Goal: Task Accomplishment & Management: Manage account settings

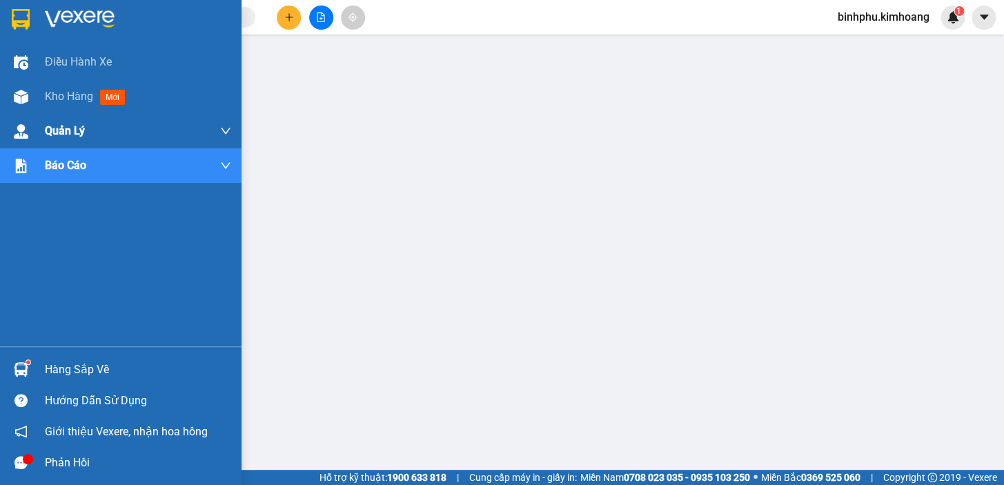
drag, startPoint x: 50, startPoint y: 96, endPoint x: 175, endPoint y: 119, distance: 127.0
click at [52, 96] on span "Kho hàng" at bounding box center [69, 96] width 48 height 13
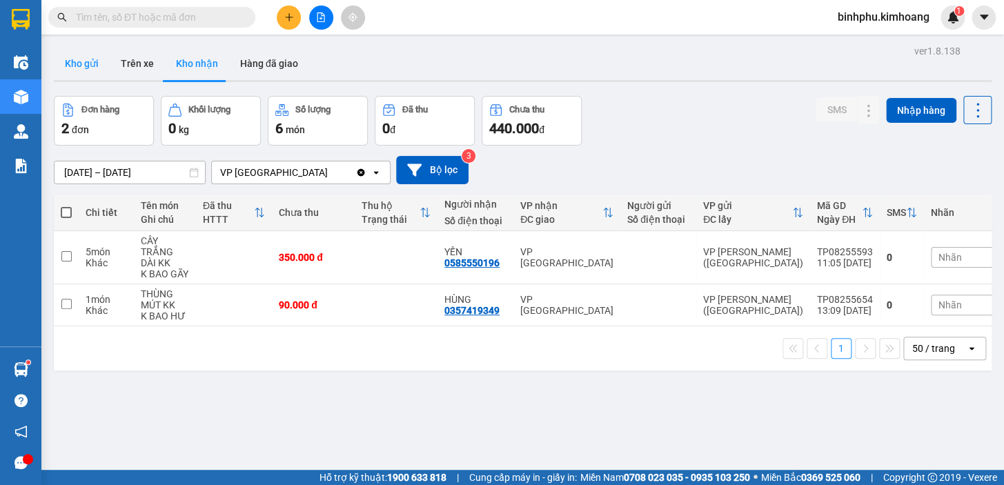
click at [80, 63] on button "Kho gửi" at bounding box center [82, 63] width 56 height 33
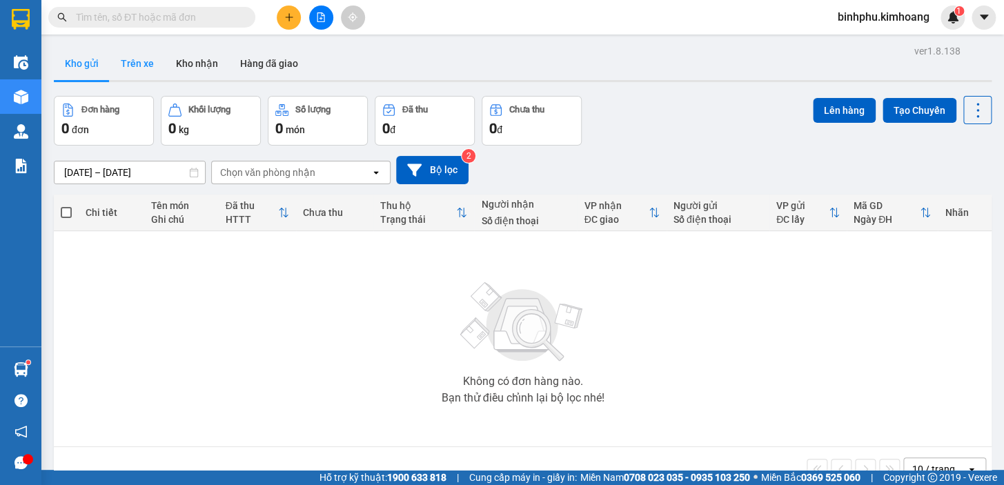
click at [153, 61] on button "Trên xe" at bounding box center [137, 63] width 55 height 33
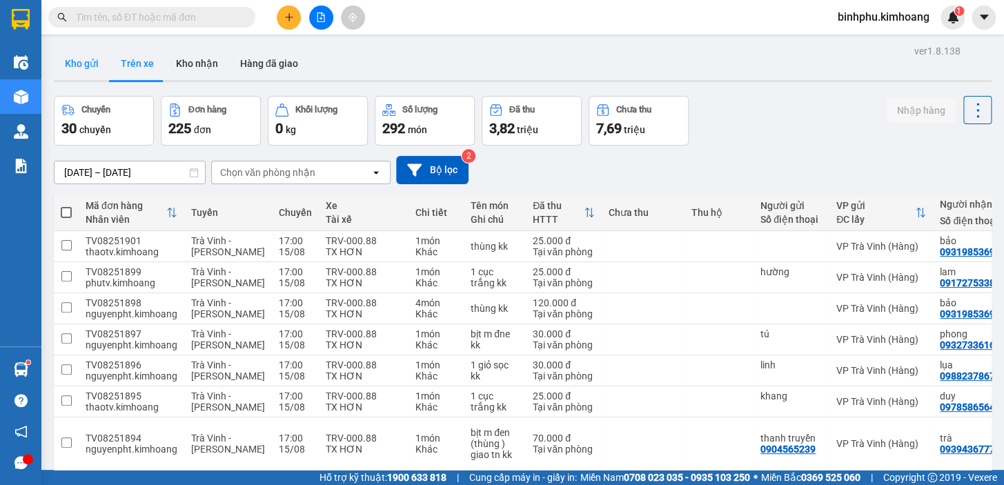
click at [69, 66] on button "Kho gửi" at bounding box center [82, 63] width 56 height 33
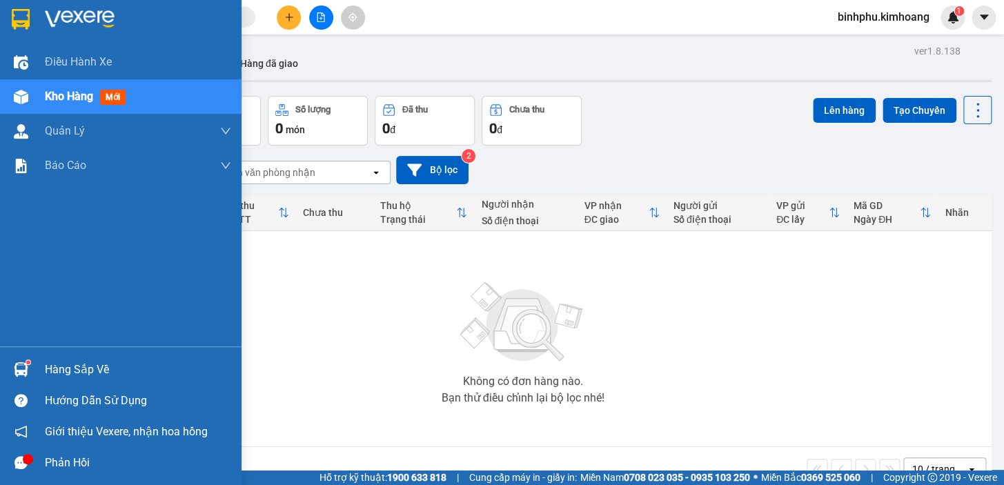
click at [59, 349] on div "Hàng sắp về Hướng dẫn sử dụng Giới thiệu Vexere, nhận hoa hồng Phản hồi" at bounding box center [121, 412] width 242 height 132
click at [59, 355] on div "Hàng sắp về" at bounding box center [121, 369] width 242 height 31
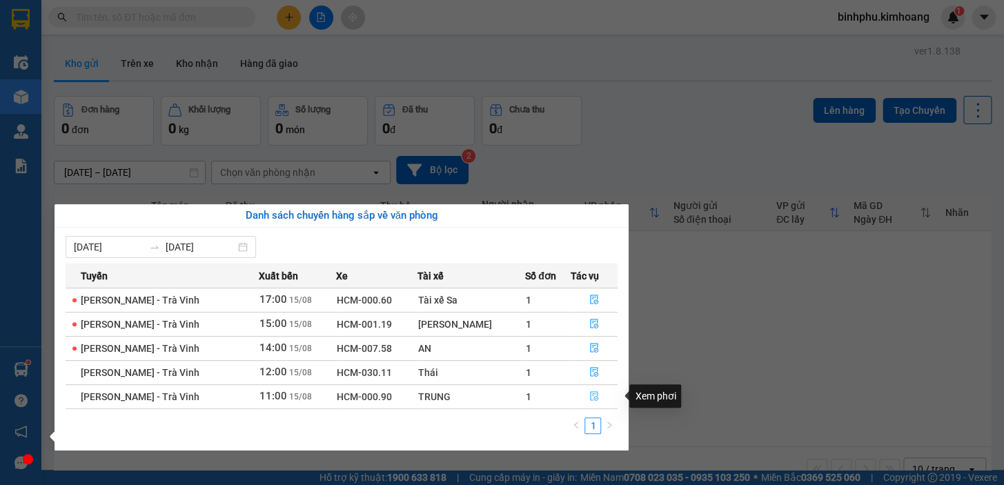
click at [590, 392] on icon "file-done" at bounding box center [594, 396] width 8 height 10
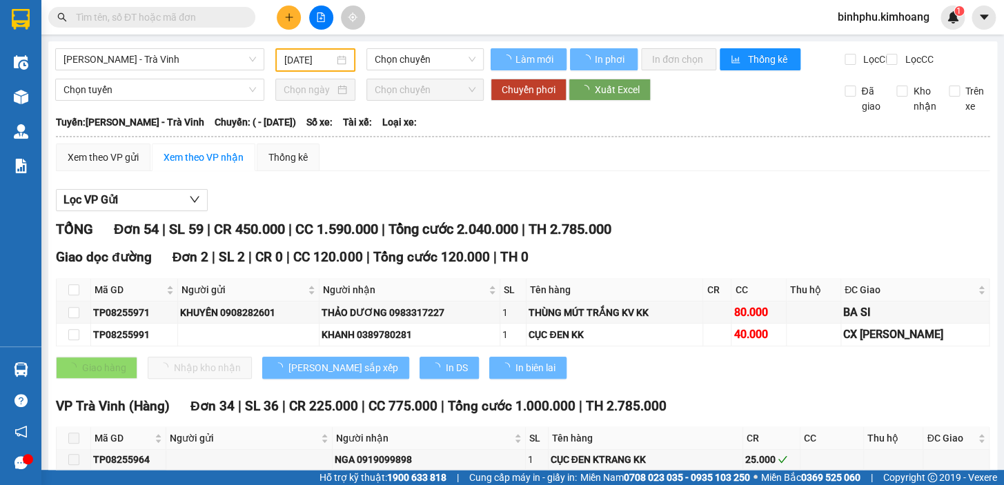
type input "[DATE]"
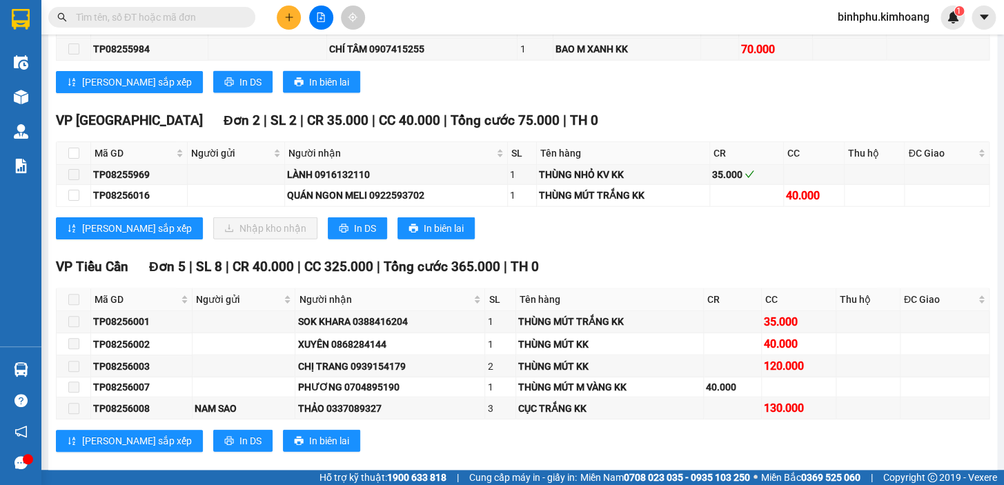
scroll to position [1255, 0]
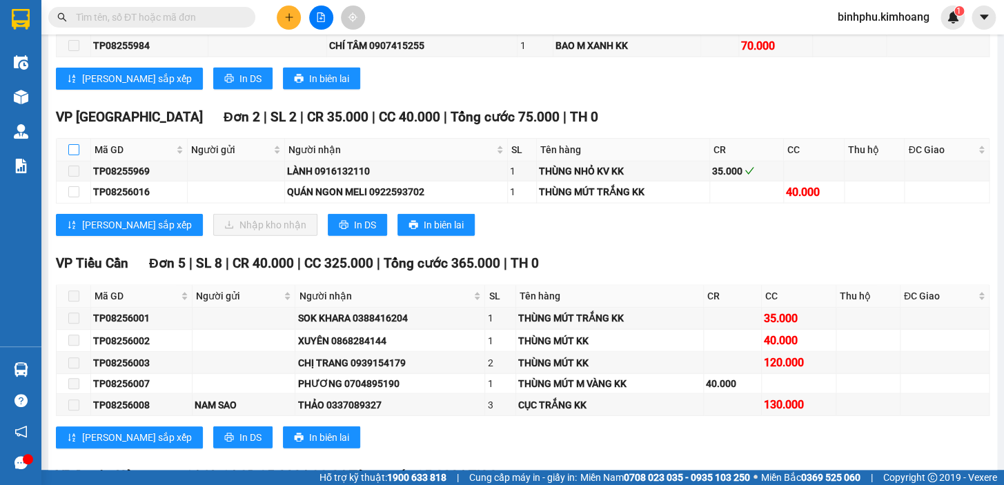
click at [73, 155] on input "checkbox" at bounding box center [73, 149] width 11 height 11
checkbox input "true"
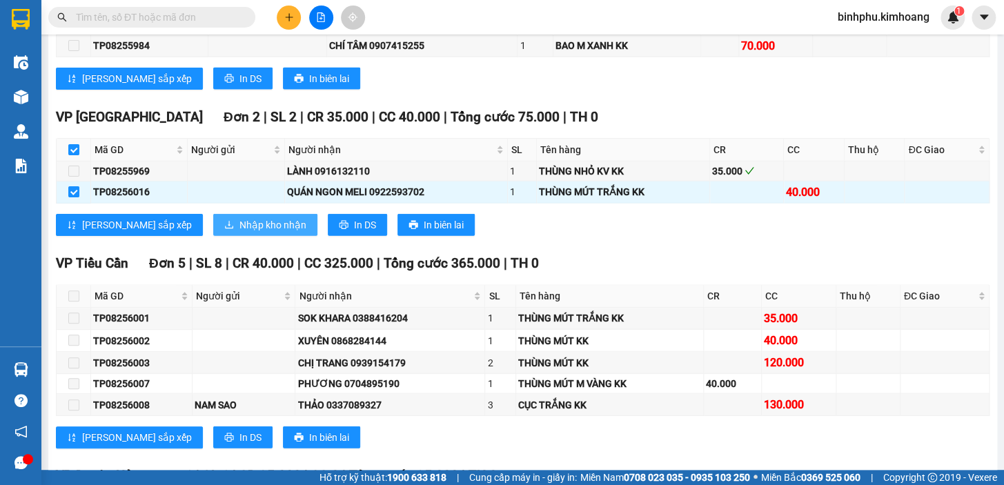
click at [239, 233] on span "Nhập kho nhận" at bounding box center [272, 224] width 67 height 15
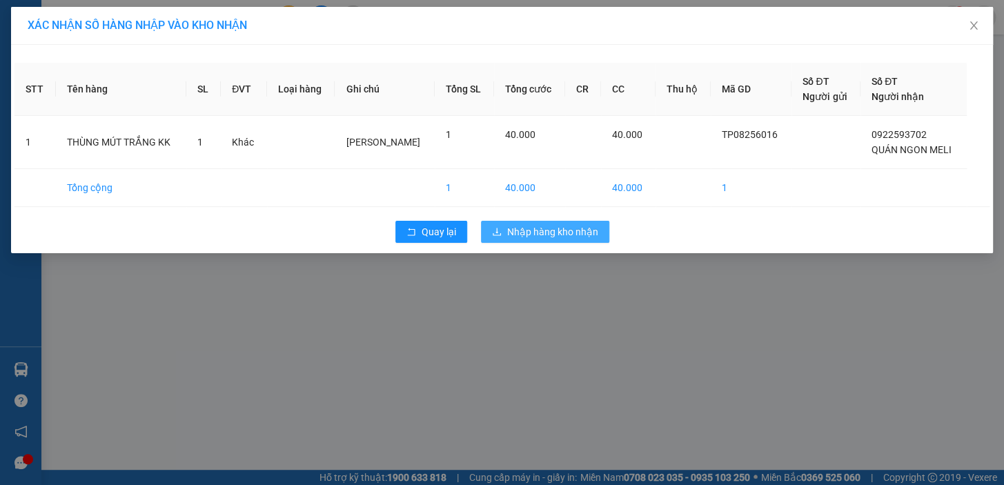
click at [525, 242] on button "Nhập hàng kho nhận" at bounding box center [545, 232] width 128 height 22
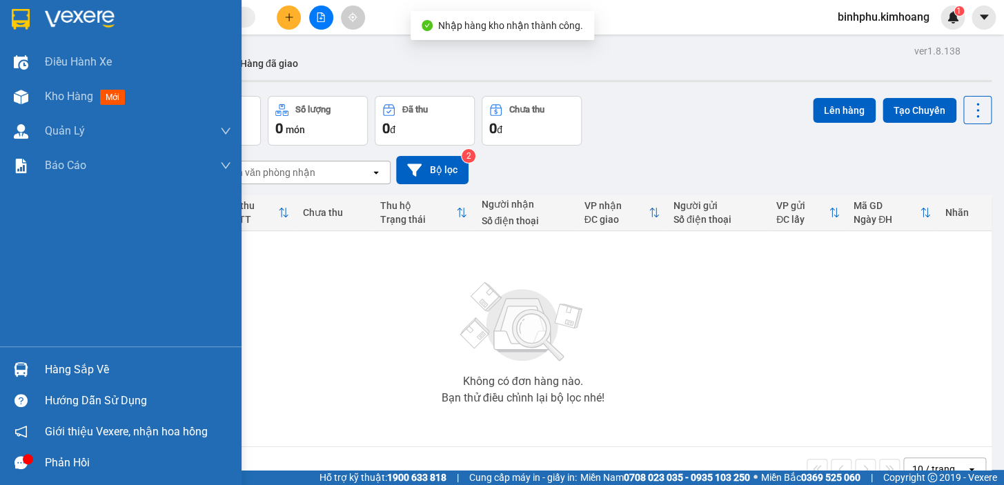
click at [31, 366] on div at bounding box center [21, 370] width 24 height 24
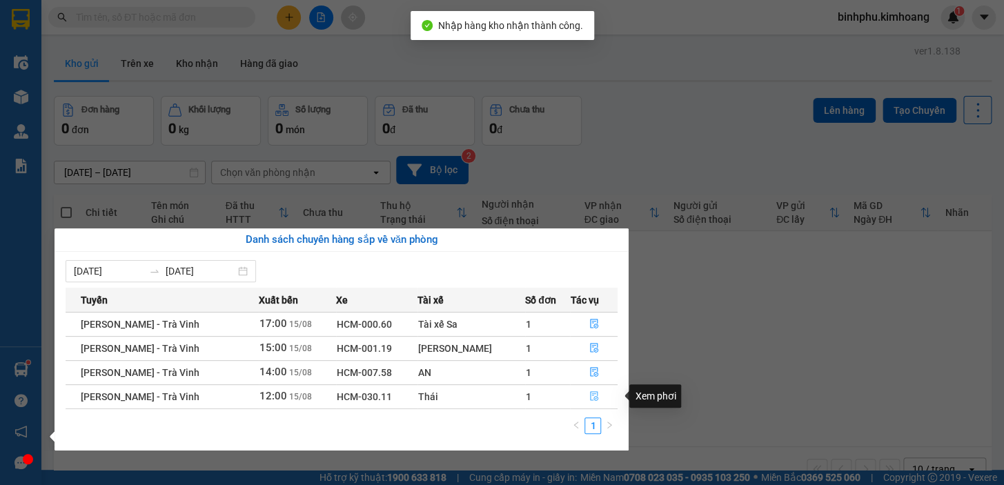
click at [585, 391] on button "button" at bounding box center [594, 397] width 46 height 22
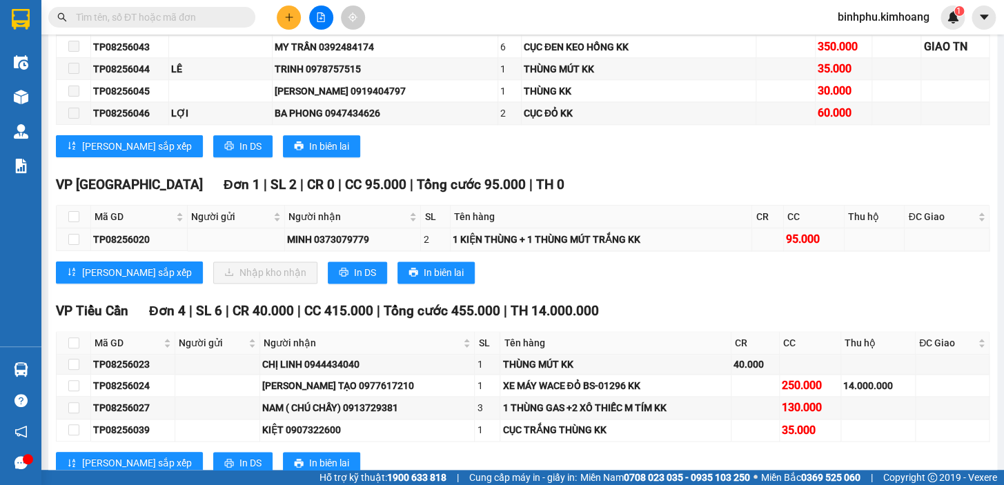
scroll to position [627, 0]
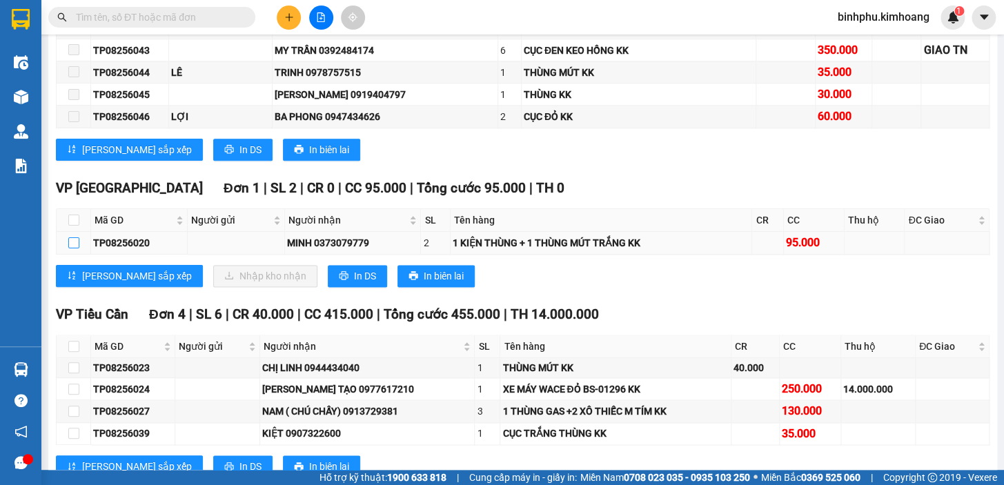
click at [72, 246] on input "checkbox" at bounding box center [73, 242] width 11 height 11
checkbox input "true"
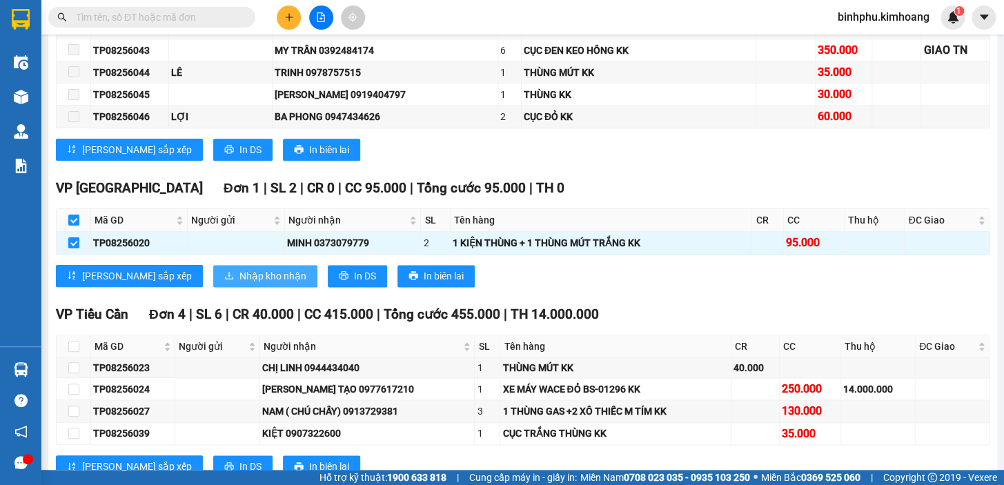
click at [239, 284] on span "Nhập kho nhận" at bounding box center [272, 275] width 67 height 15
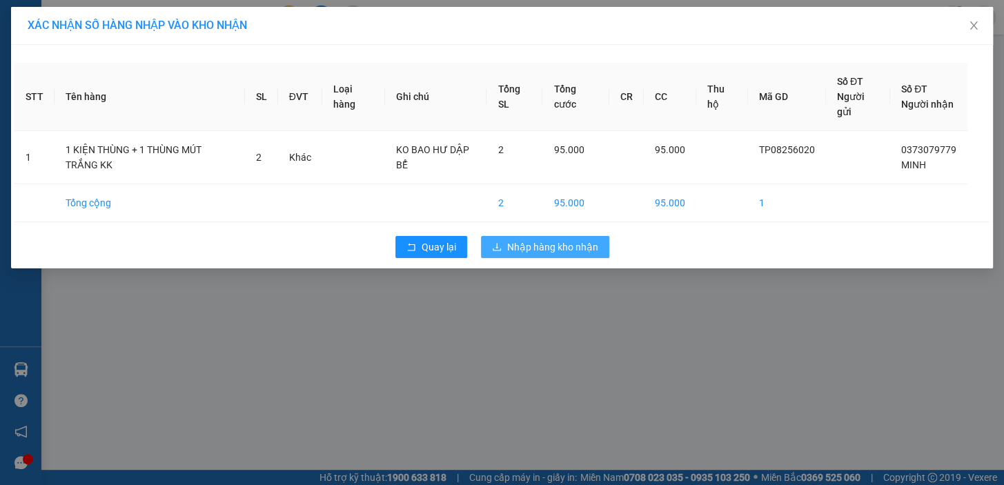
click at [543, 242] on span "Nhập hàng kho nhận" at bounding box center [552, 246] width 91 height 15
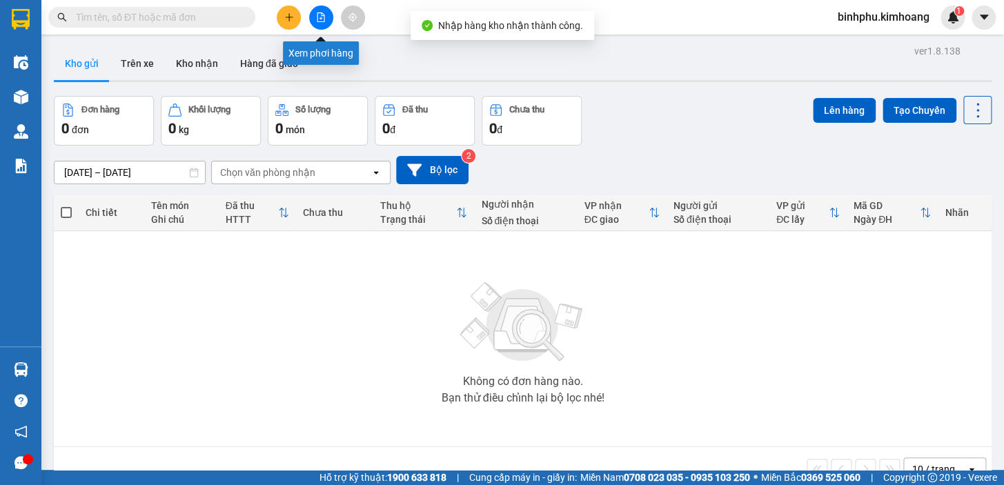
click at [326, 13] on button at bounding box center [321, 18] width 24 height 24
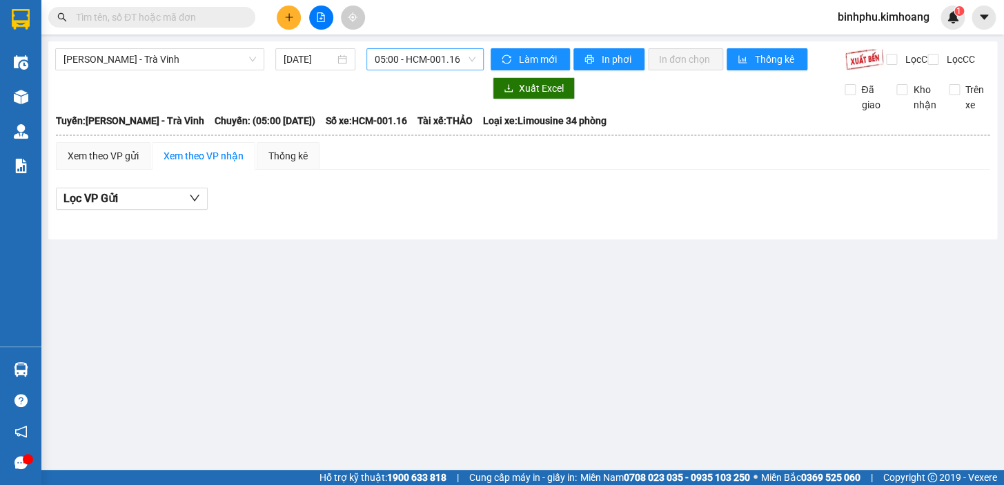
click at [397, 66] on span "05:00 - HCM-001.16" at bounding box center [425, 59] width 101 height 21
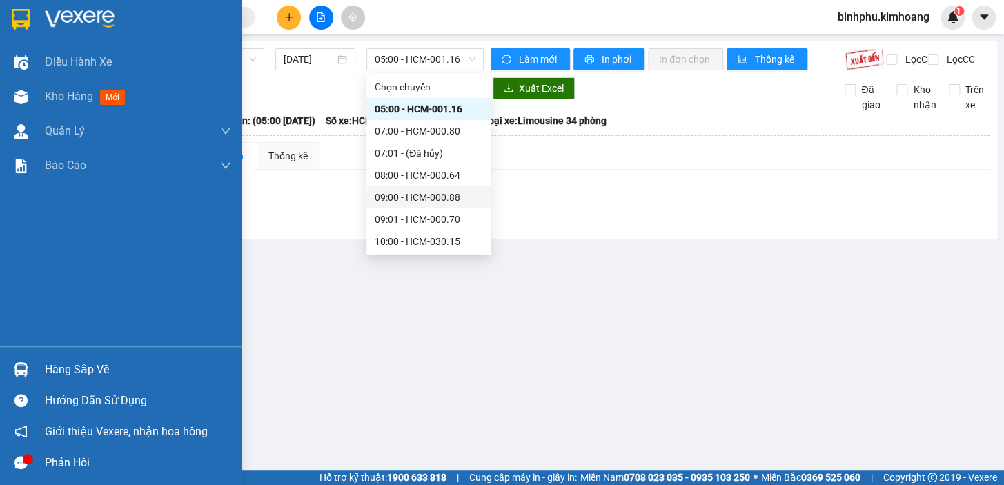
click at [57, 369] on div "Hàng sắp về" at bounding box center [138, 370] width 186 height 21
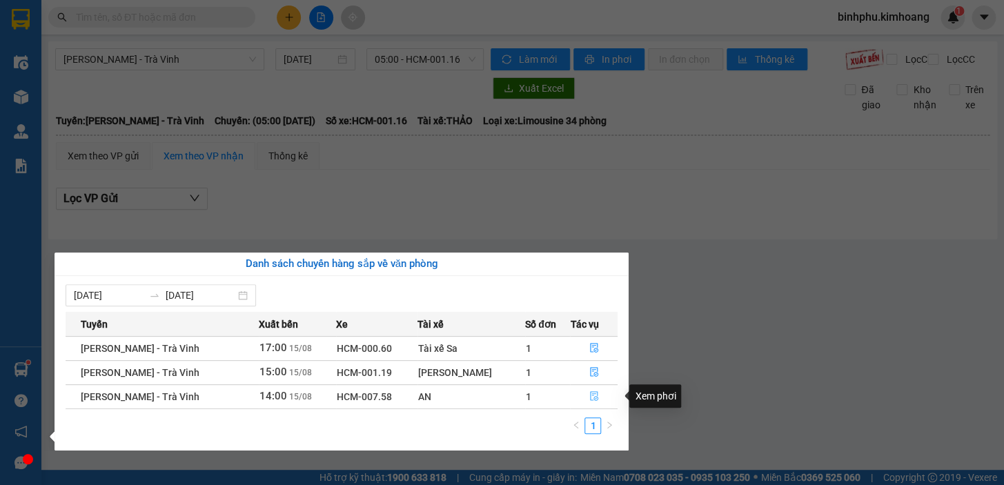
click at [590, 393] on icon "file-done" at bounding box center [594, 396] width 8 height 10
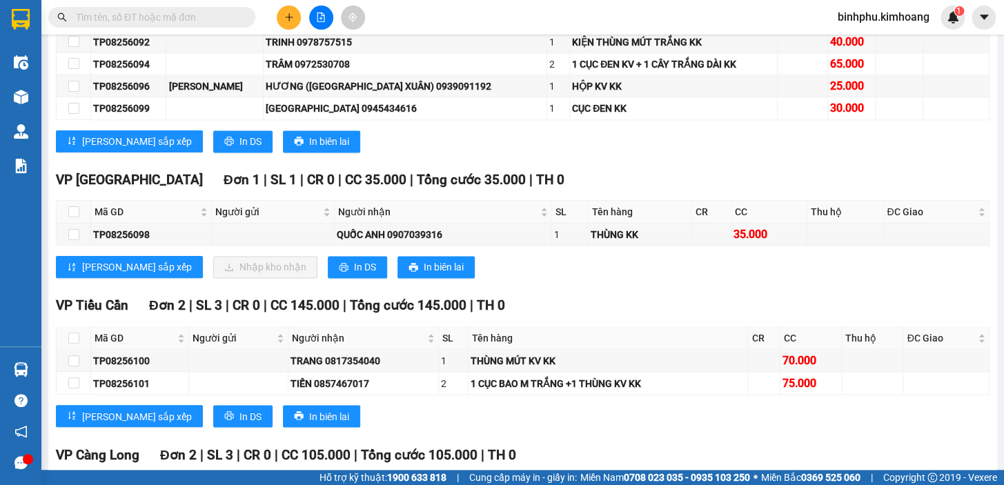
scroll to position [752, 0]
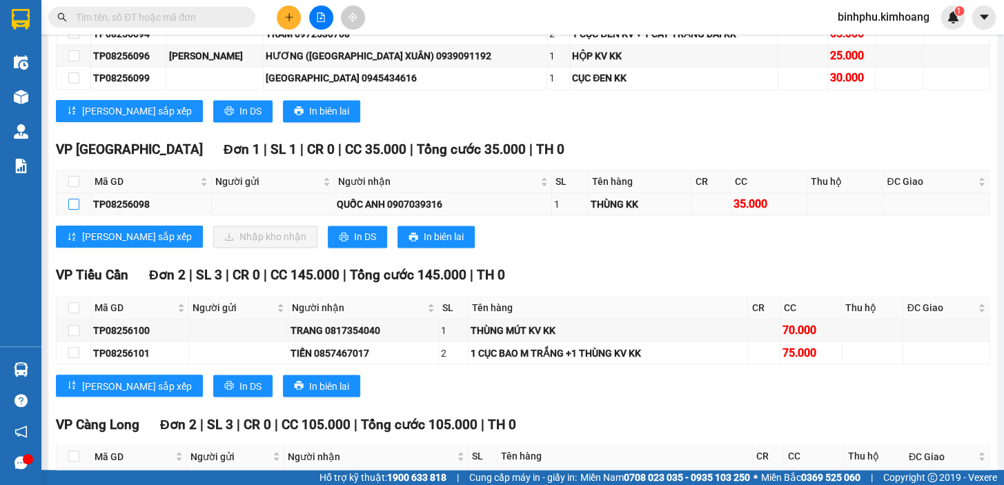
click at [70, 210] on input "checkbox" at bounding box center [73, 204] width 11 height 11
checkbox input "true"
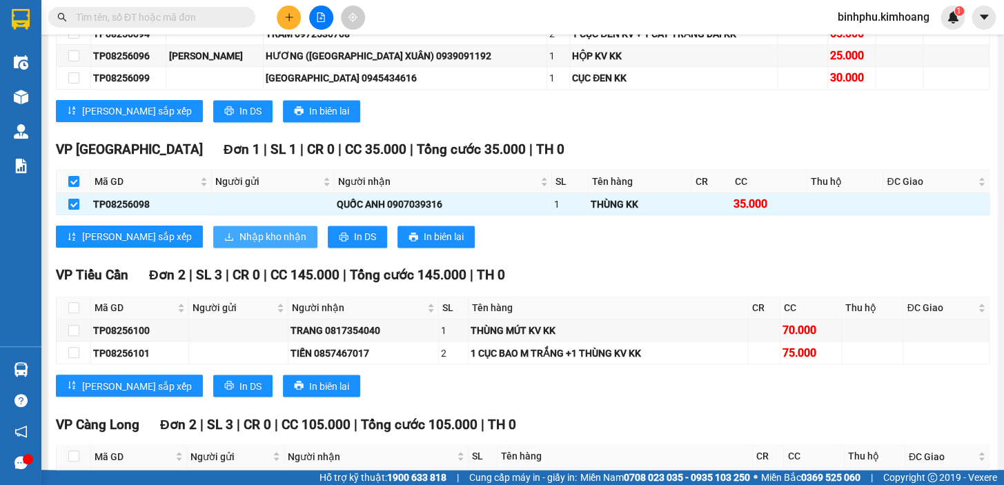
click at [239, 240] on span "Nhập kho nhận" at bounding box center [272, 236] width 67 height 15
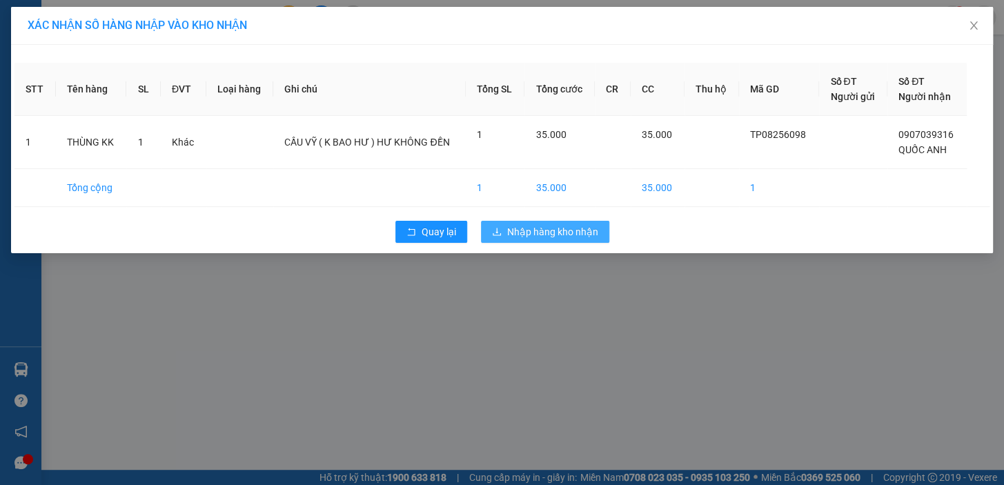
click at [509, 221] on button "Nhập hàng kho nhận" at bounding box center [545, 232] width 128 height 22
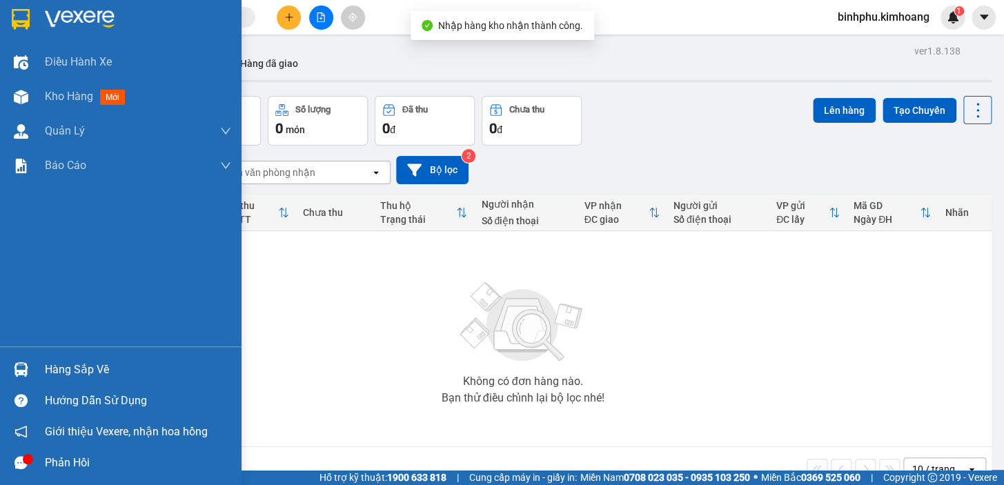
click at [88, 373] on div "Hàng sắp về" at bounding box center [138, 370] width 186 height 21
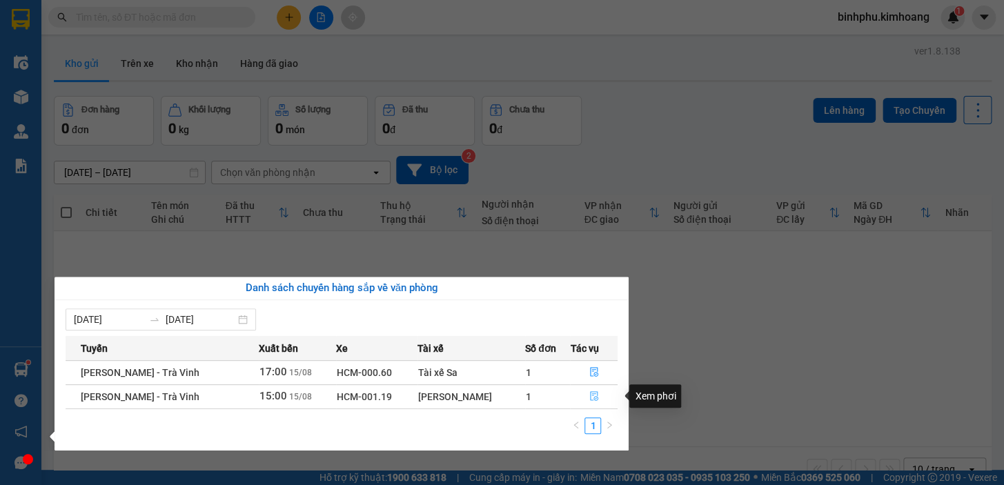
click at [589, 396] on icon "file-done" at bounding box center [594, 396] width 10 height 10
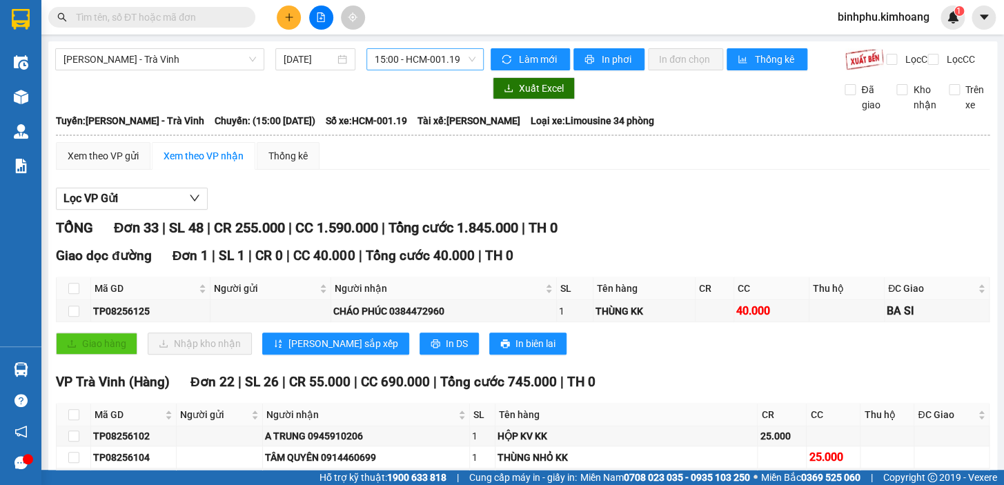
click at [382, 55] on span "15:00 - HCM-001.19" at bounding box center [425, 59] width 101 height 21
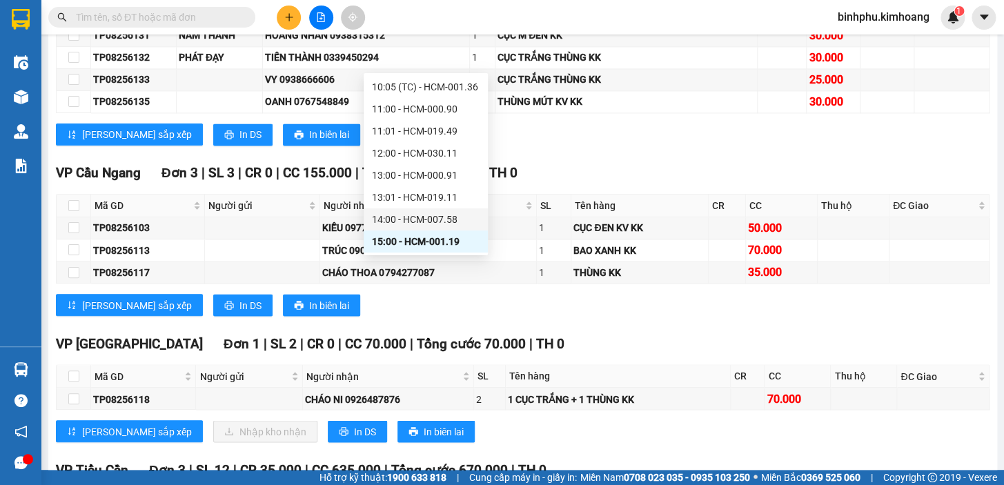
scroll to position [815, 0]
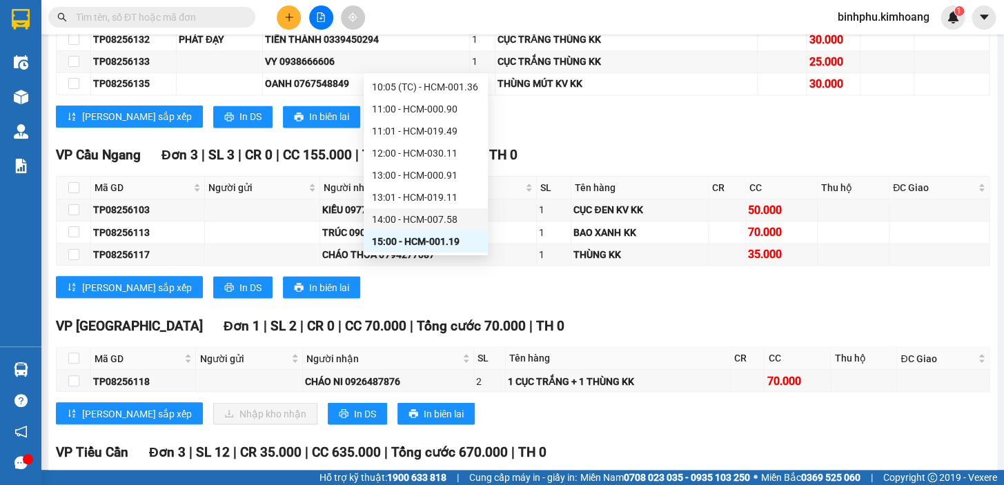
click at [166, 21] on input "text" at bounding box center [157, 17] width 163 height 15
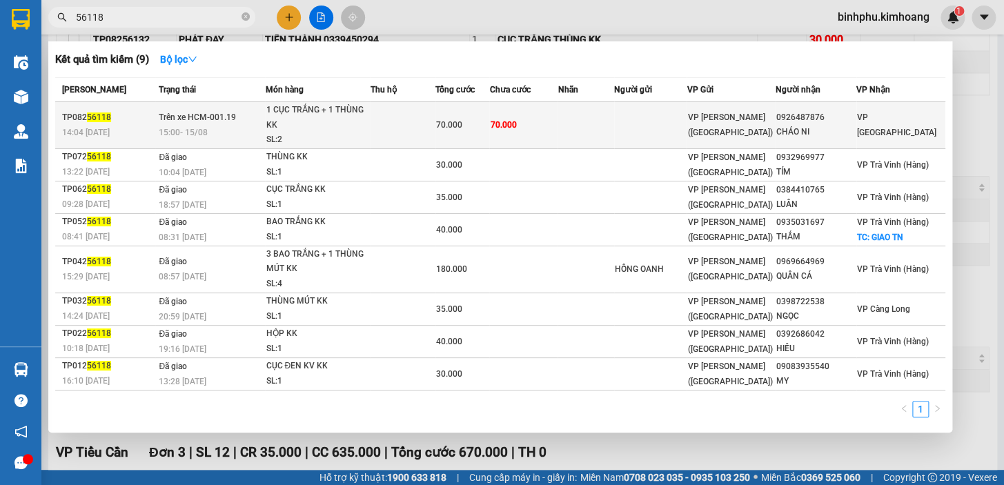
type input "56118"
click at [433, 126] on td at bounding box center [402, 125] width 65 height 47
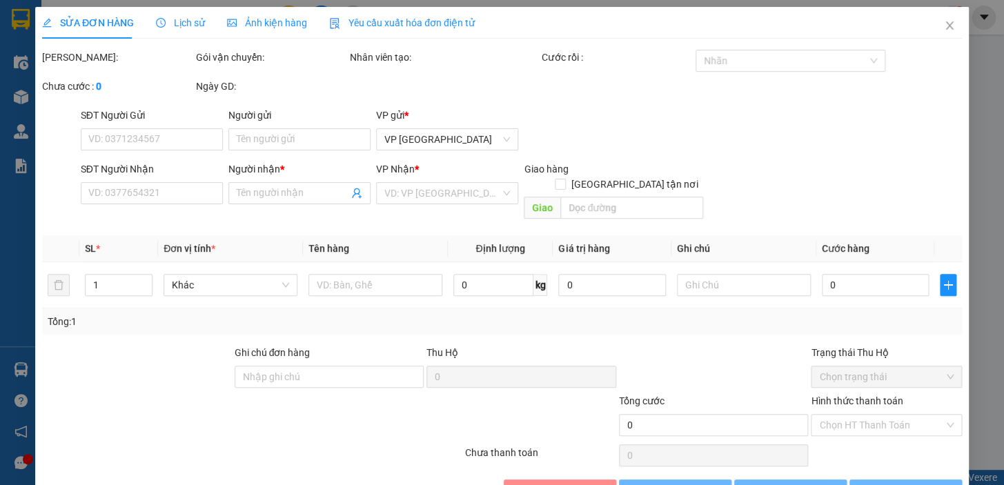
type input "0926487876"
type input "CHÁO NI"
type input "70.000"
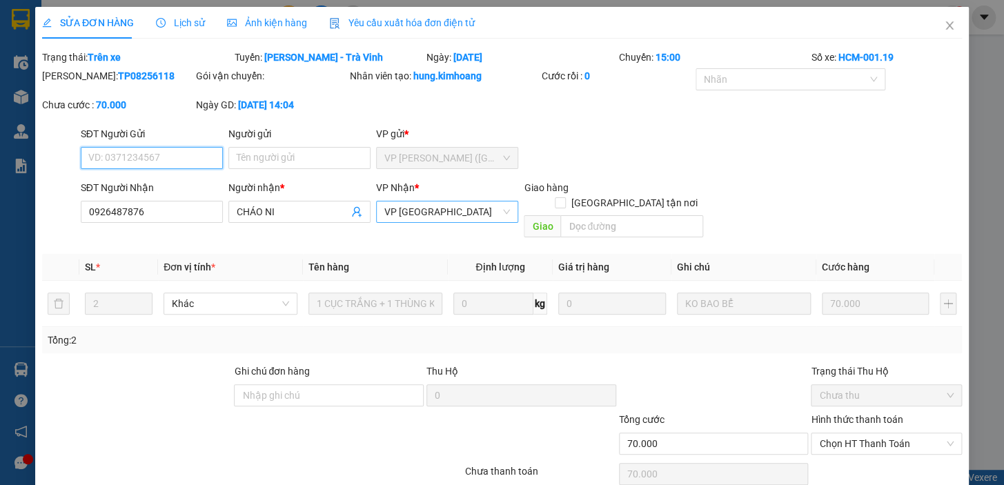
click at [411, 218] on span "VP [GEOGRAPHIC_DATA]" at bounding box center [447, 212] width 126 height 21
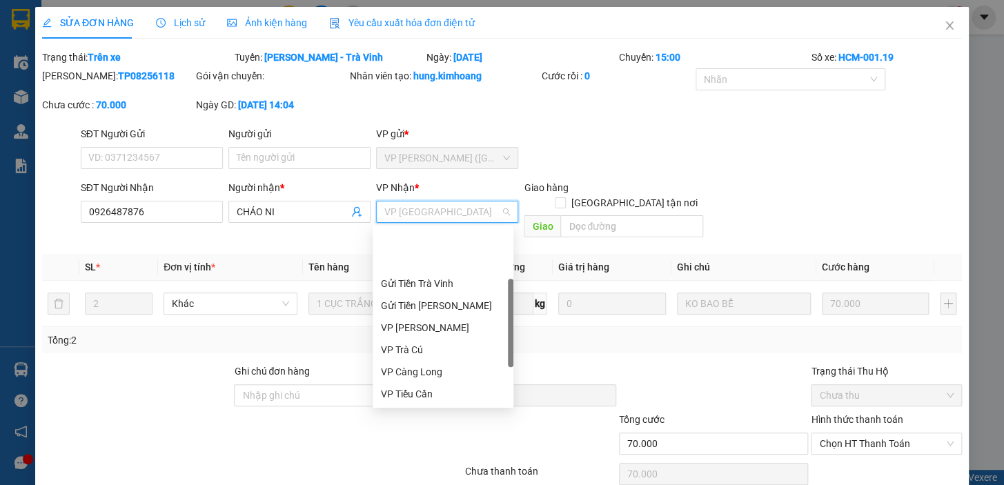
scroll to position [62, 0]
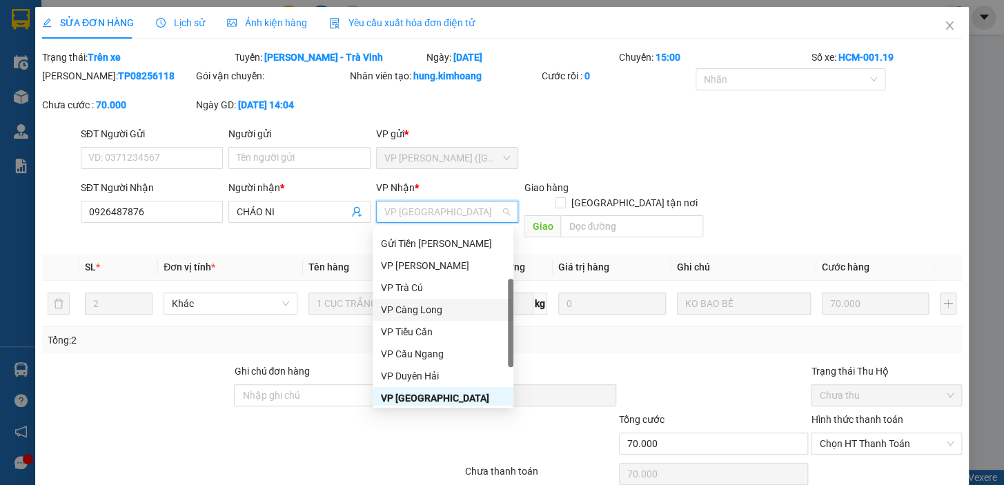
click at [449, 310] on div "VP Càng Long" at bounding box center [443, 309] width 124 height 15
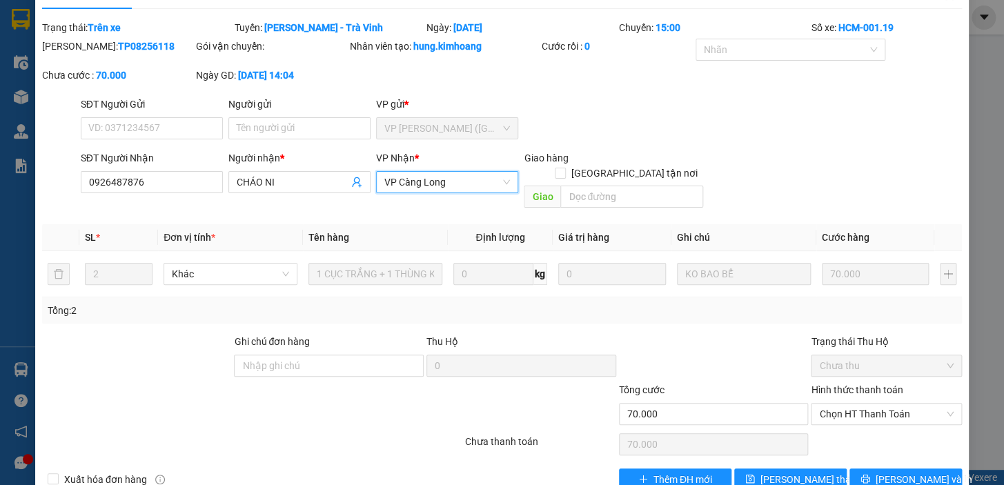
scroll to position [46, 0]
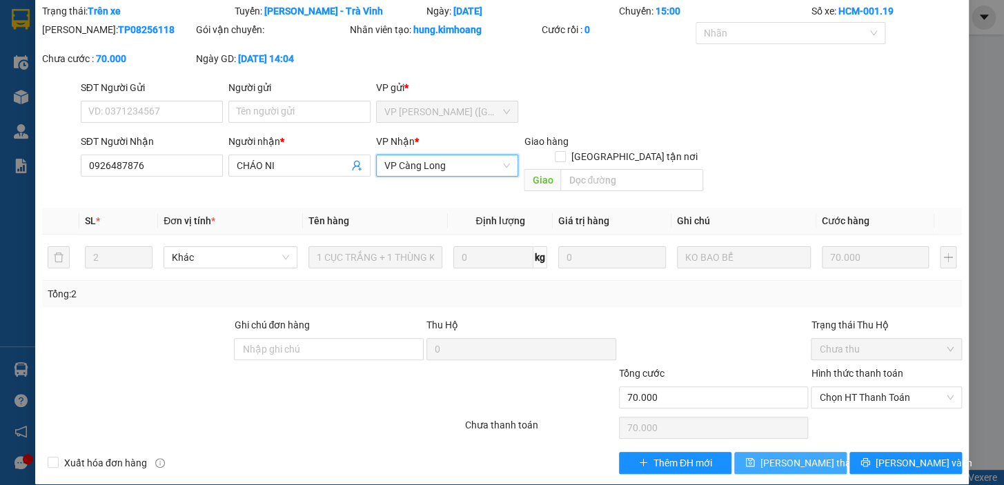
click at [776, 456] on span "[PERSON_NAME] thay đổi" at bounding box center [816, 463] width 110 height 15
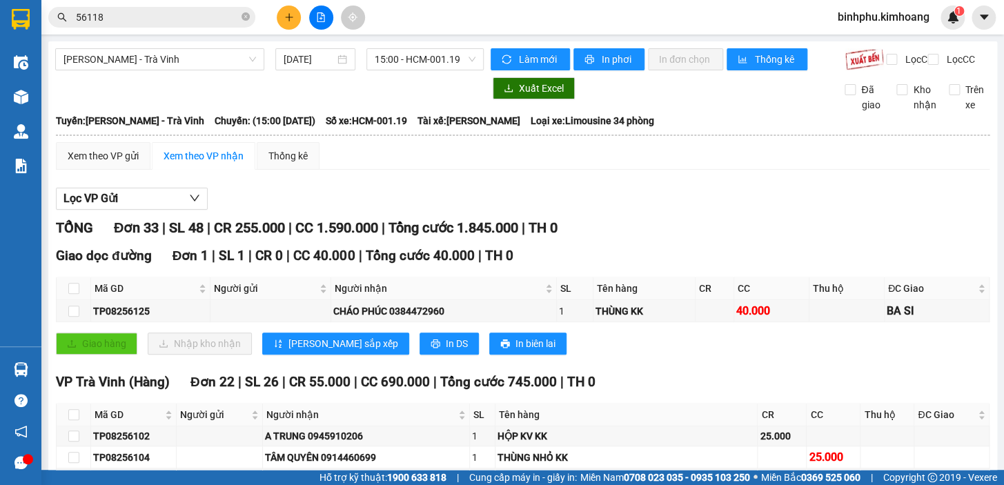
click at [390, 57] on span "15:00 - HCM-001.19" at bounding box center [425, 59] width 101 height 21
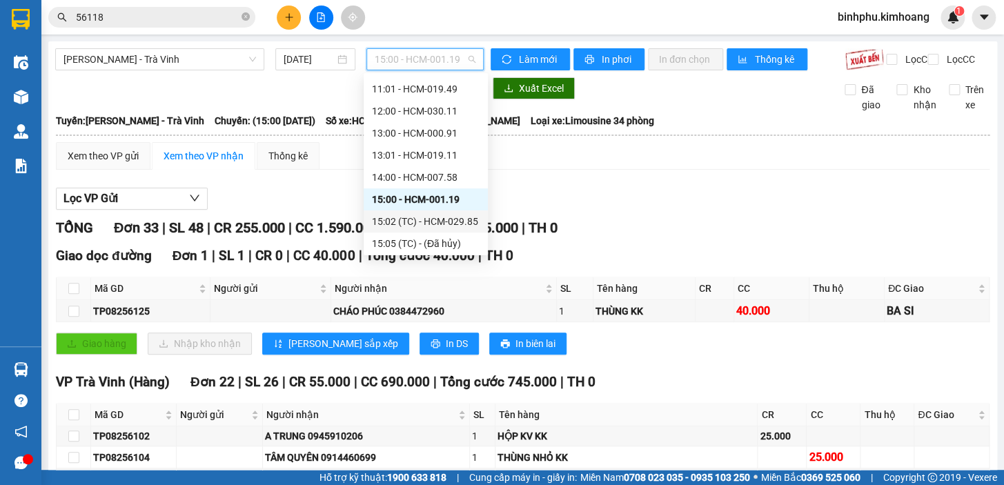
scroll to position [262, 0]
click at [406, 223] on div "15:05 (TC) - (Đã hủy)" at bounding box center [426, 222] width 108 height 15
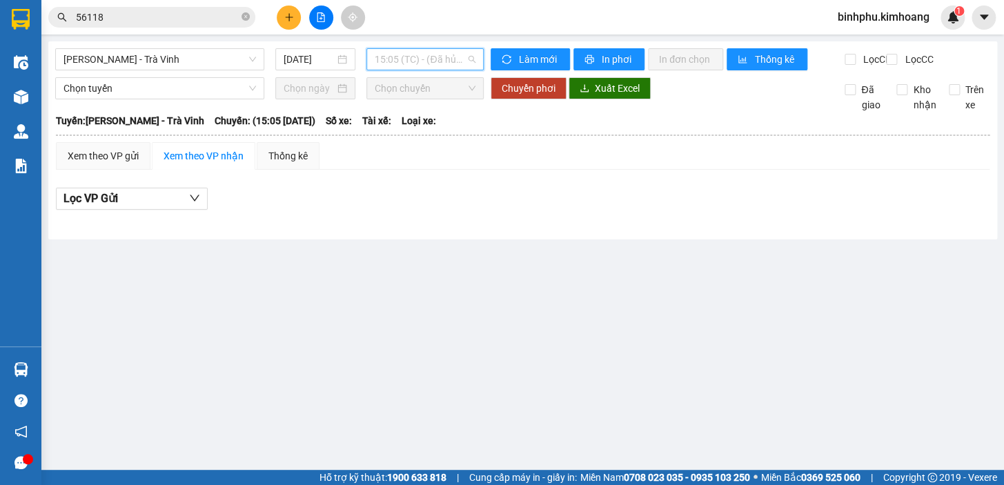
click at [439, 53] on span "15:05 (TC) - (Đã hủy)" at bounding box center [425, 59] width 101 height 21
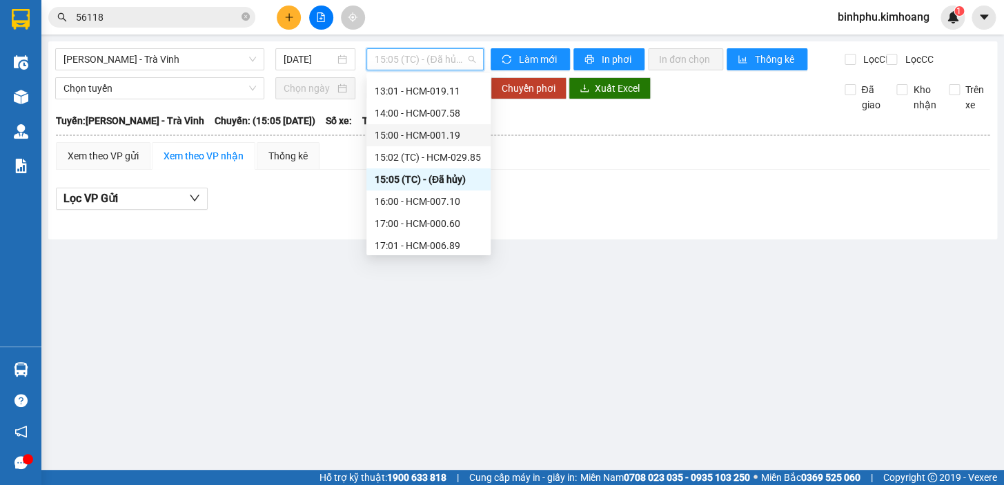
scroll to position [324, 0]
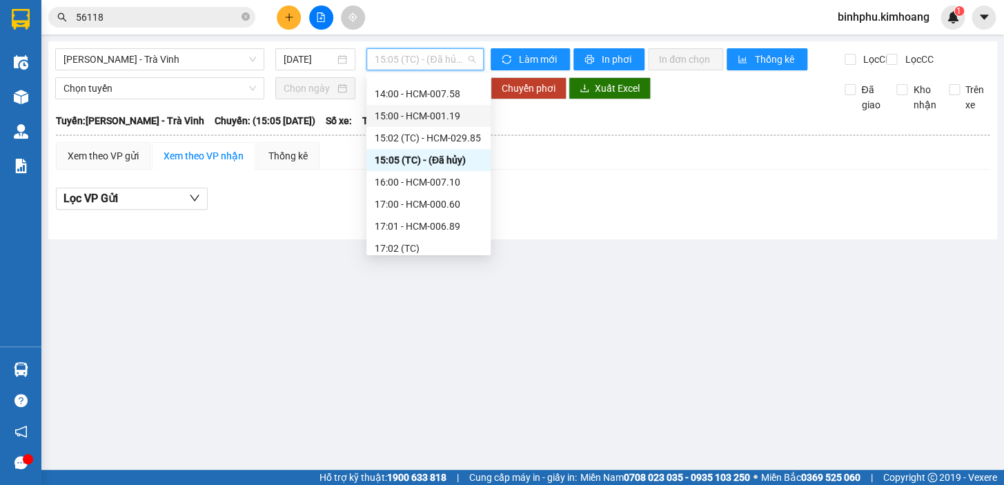
click at [432, 179] on div "16:00 - HCM-007.10" at bounding box center [429, 182] width 108 height 15
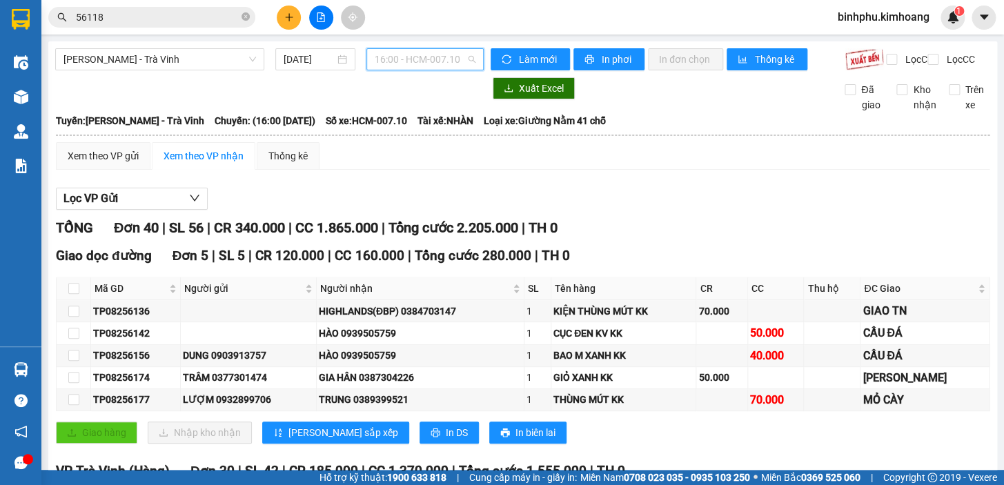
click at [394, 66] on span "16:00 - HCM-007.10" at bounding box center [425, 59] width 101 height 21
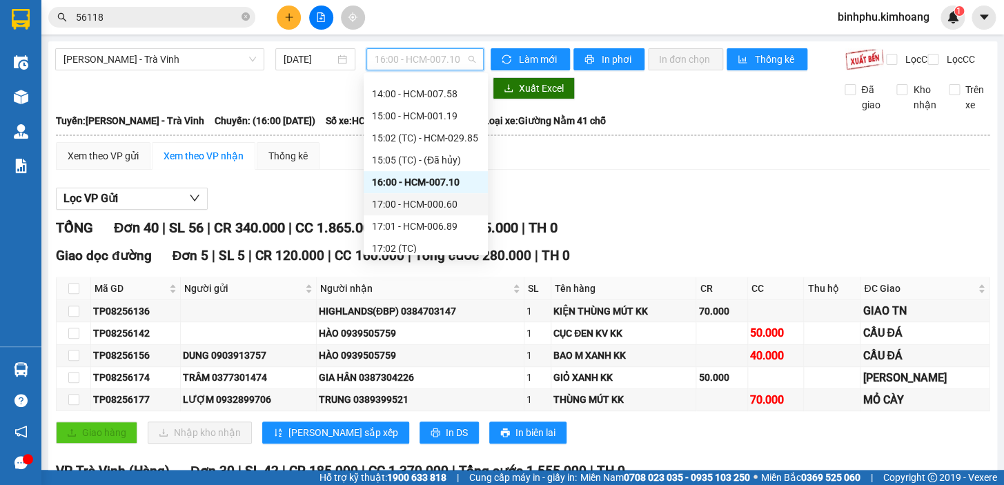
click at [428, 208] on div "17:00 - HCM-000.60" at bounding box center [426, 204] width 108 height 15
